Goal: Transaction & Acquisition: Purchase product/service

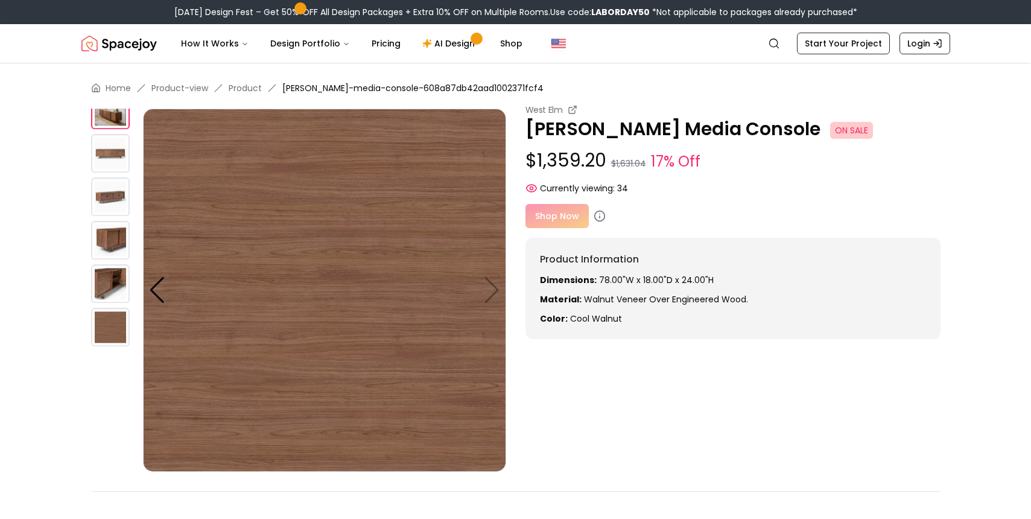
click at [112, 119] on img at bounding box center [110, 110] width 39 height 39
click at [159, 293] on div at bounding box center [157, 290] width 16 height 27
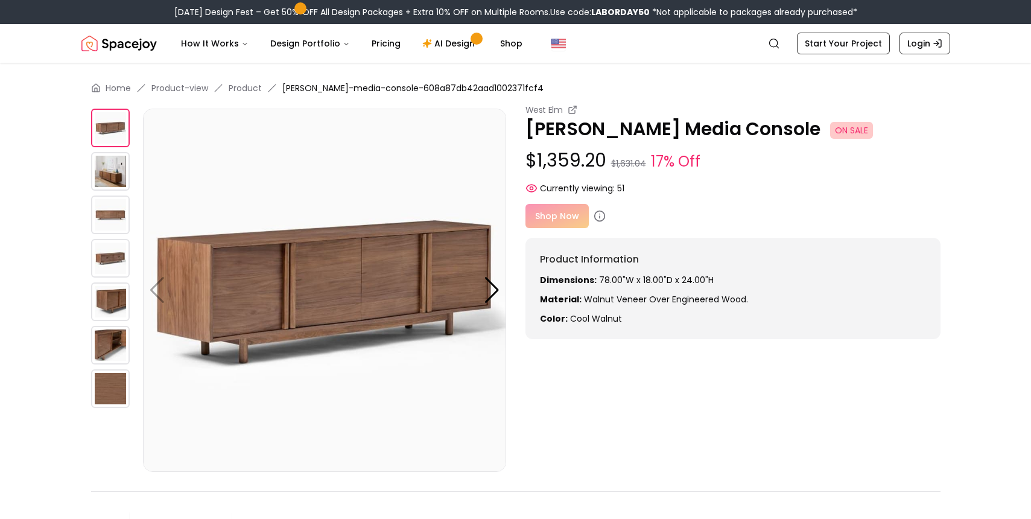
click at [107, 161] on img at bounding box center [110, 171] width 39 height 39
